Goal: Use online tool/utility

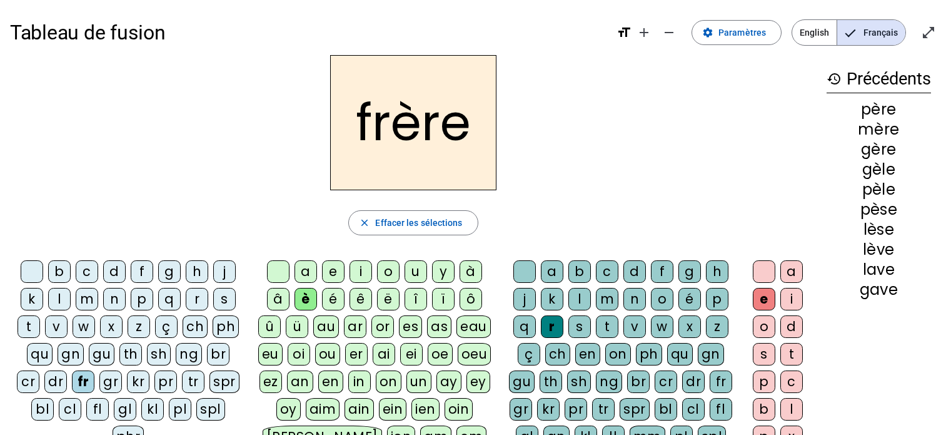
scroll to position [63, 0]
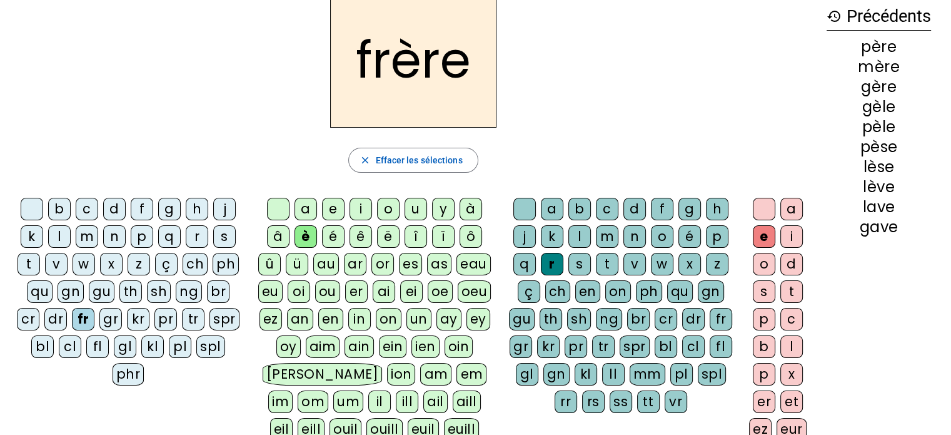
click at [304, 239] on div "è" at bounding box center [306, 236] width 23 height 23
click at [550, 264] on div "r" at bounding box center [552, 264] width 23 height 23
click at [758, 236] on div "e" at bounding box center [764, 236] width 23 height 23
click at [140, 240] on div "p" at bounding box center [142, 236] width 23 height 23
click at [86, 240] on div "m" at bounding box center [87, 236] width 23 height 23
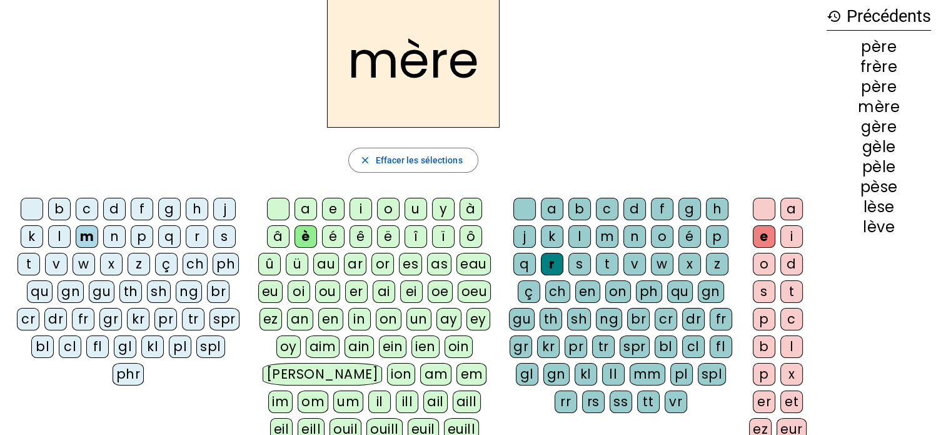
click at [169, 213] on div "g" at bounding box center [169, 209] width 23 height 23
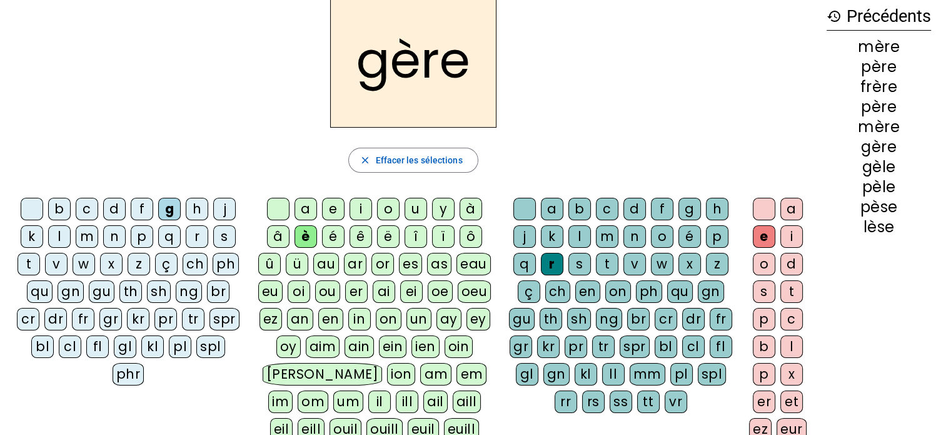
click at [308, 209] on div "a" at bounding box center [306, 209] width 23 height 23
click at [683, 210] on div "g" at bounding box center [689, 209] width 23 height 23
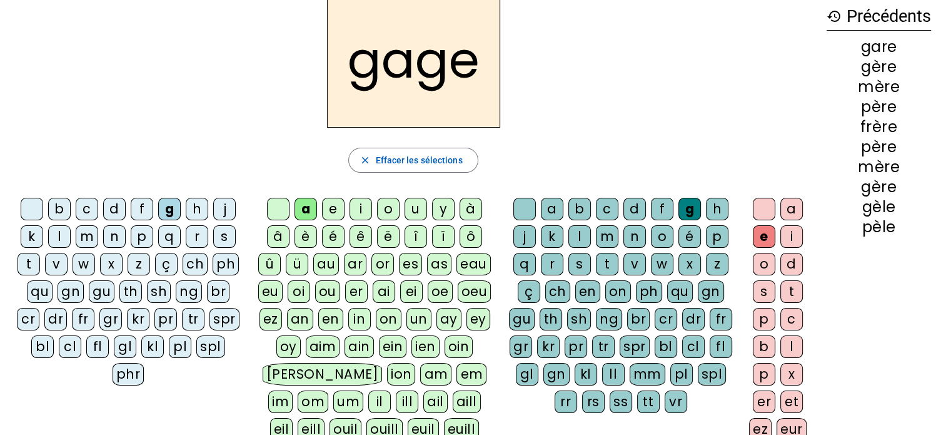
click at [219, 238] on div "s" at bounding box center [224, 236] width 23 height 23
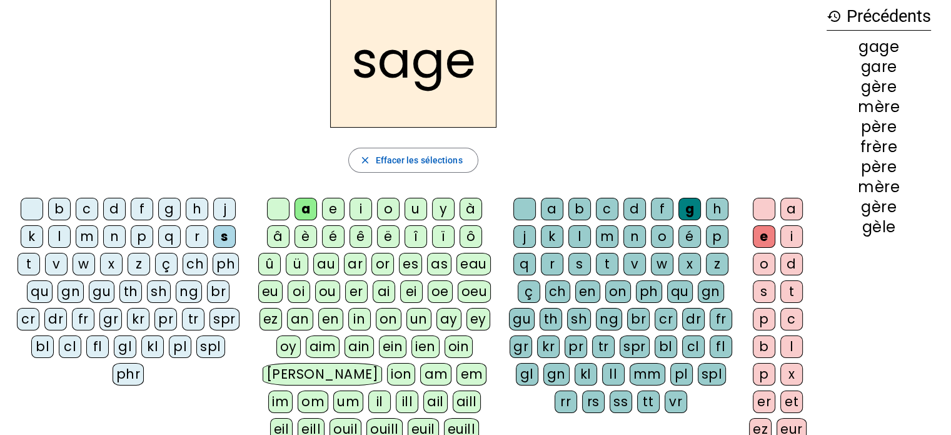
click at [138, 238] on div "p" at bounding box center [142, 236] width 23 height 23
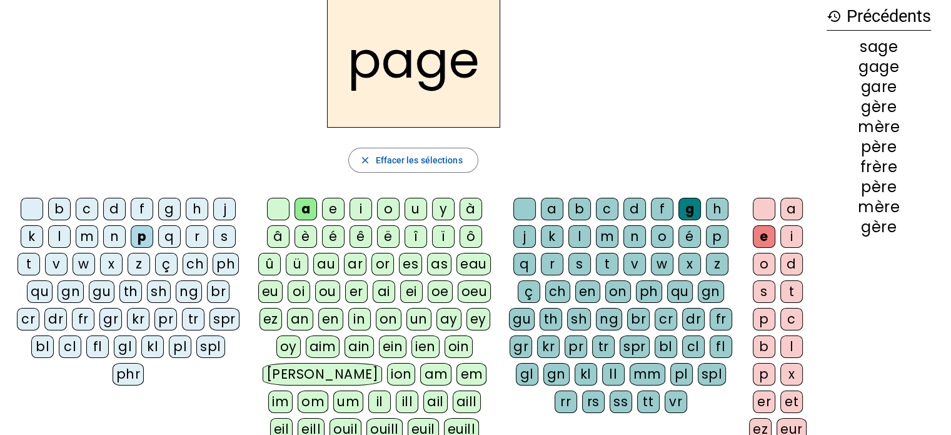
click at [357, 210] on div "i" at bounding box center [361, 209] width 23 height 23
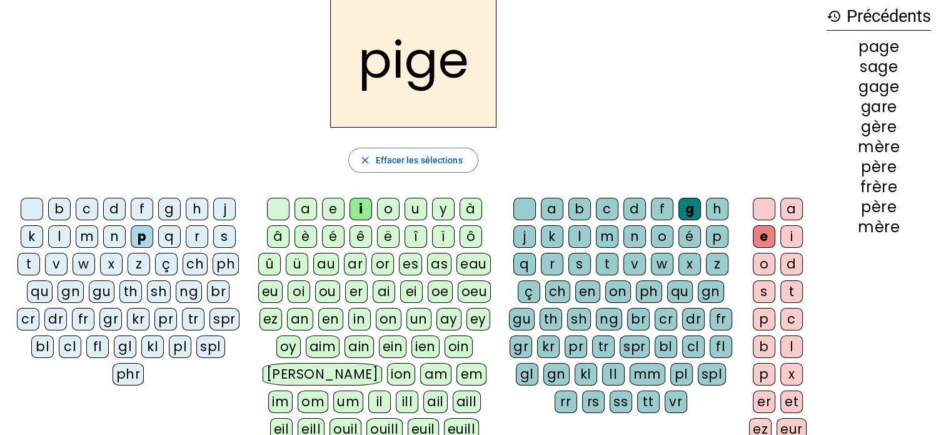
click at [141, 214] on div "f" at bounding box center [142, 209] width 23 height 23
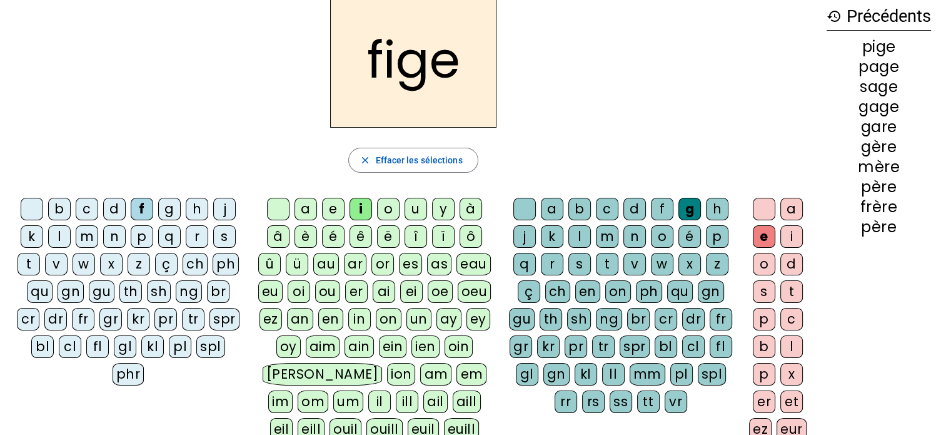
click at [688, 265] on div "x" at bounding box center [689, 264] width 23 height 23
